Goal: Check status: Check status

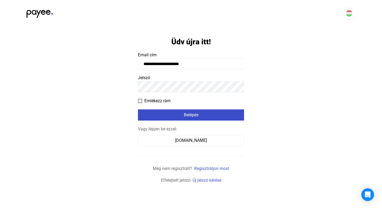
click at [188, 117] on div "Belépés" at bounding box center [191, 115] width 103 height 6
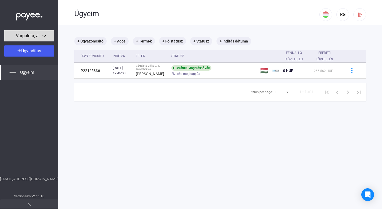
click at [44, 36] on div "Várpalota, Jókai u. 4. [GEOGRAPHIC_DATA]" at bounding box center [29, 36] width 47 height 7
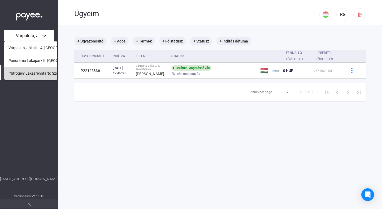
click at [36, 72] on span ""Nitrogén" Lakásfenntartó Szövetkezet" at bounding box center [39, 73] width 63 height 6
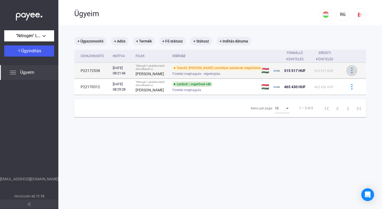
click at [353, 73] on img at bounding box center [352, 71] width 6 height 6
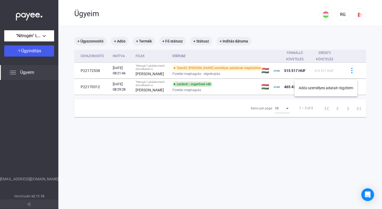
click at [369, 70] on div at bounding box center [191, 104] width 382 height 209
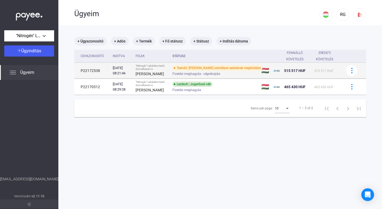
click at [191, 71] on div "Teendő: [PERSON_NAME] személyes adatainak megküldése" at bounding box center [218, 67] width 90 height 5
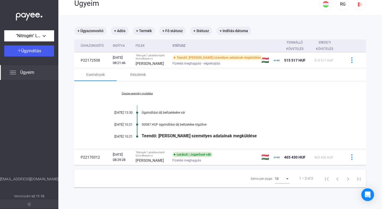
scroll to position [11, 0]
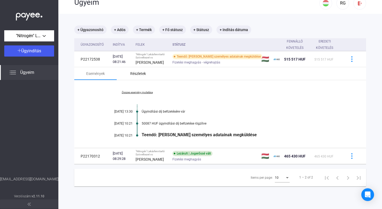
click at [138, 77] on div "Részletek" at bounding box center [138, 73] width 16 height 6
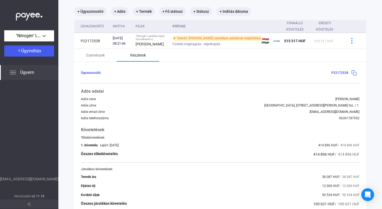
scroll to position [27, 0]
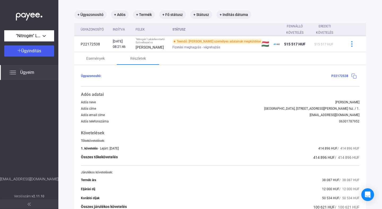
click at [353, 79] on img at bounding box center [355, 76] width 6 height 6
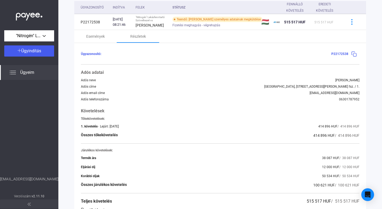
scroll to position [48, 0]
click at [354, 57] on img at bounding box center [355, 55] width 6 height 6
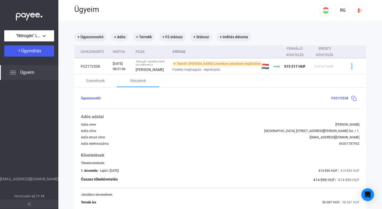
scroll to position [0, 0]
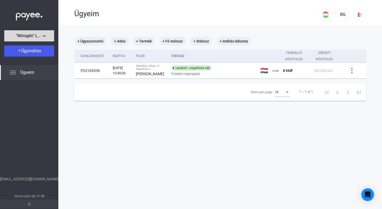
click at [44, 36] on div ""Nitrogén" Lakásfenntartó Szövetkezet" at bounding box center [29, 36] width 47 height 7
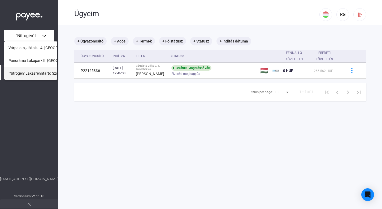
click at [30, 72] on span ""Nitrogén" Lakásfenntartó Szövetkezet" at bounding box center [39, 73] width 63 height 6
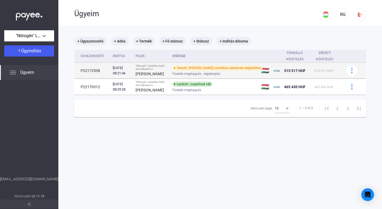
click at [308, 74] on div "515 517 HUF" at bounding box center [297, 70] width 26 height 6
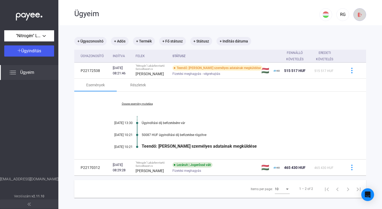
click at [360, 14] on img at bounding box center [360, 15] width 6 height 6
